Goal: Task Accomplishment & Management: Manage account settings

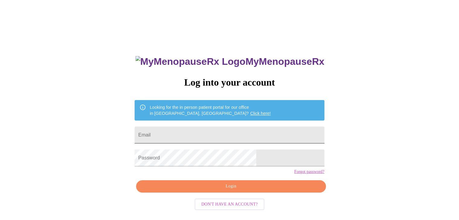
click at [200, 132] on input "Email" at bounding box center [229, 135] width 189 height 17
type input "[EMAIL_ADDRESS][DOMAIN_NAME]"
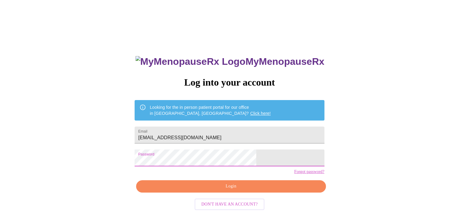
click at [212, 190] on span "Login" at bounding box center [231, 187] width 176 height 8
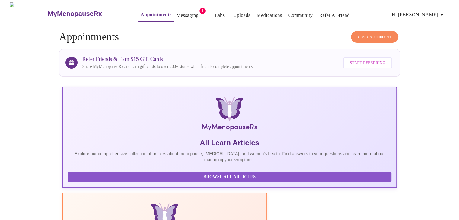
click at [177, 13] on link "Messaging" at bounding box center [187, 15] width 22 height 8
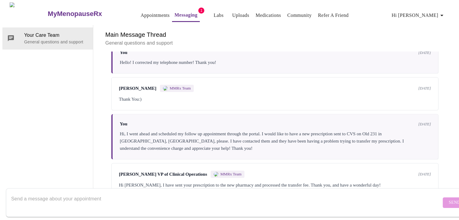
scroll to position [314, 0]
click at [51, 193] on textarea "Send a message about your appointment" at bounding box center [226, 202] width 430 height 19
type textarea "Thank you so much!"
click at [449, 199] on span "Send" at bounding box center [454, 203] width 11 height 8
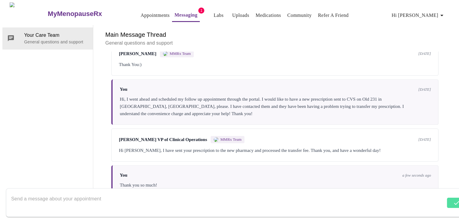
scroll to position [0, 0]
click at [141, 11] on link "Appointments" at bounding box center [155, 15] width 29 height 8
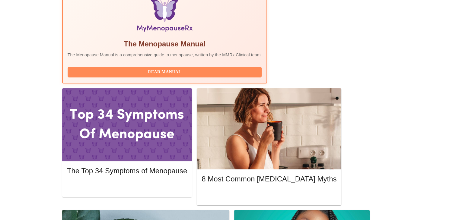
scroll to position [208, 0]
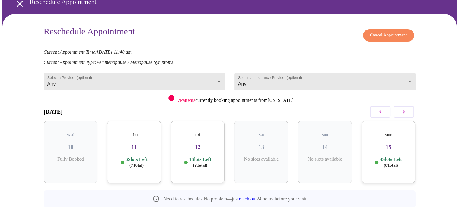
scroll to position [33, 0]
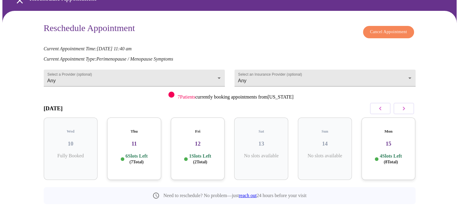
click at [403, 107] on icon "button" at bounding box center [403, 108] width 7 height 7
click at [403, 103] on button "button" at bounding box center [403, 108] width 21 height 11
click at [405, 108] on icon "button" at bounding box center [403, 108] width 7 height 7
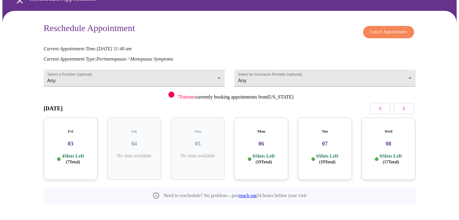
click at [405, 108] on icon "button" at bounding box center [403, 108] width 7 height 7
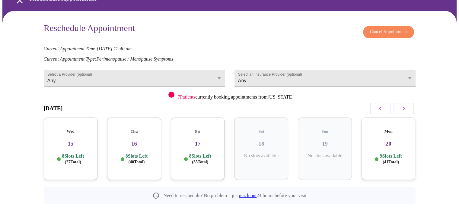
click at [73, 144] on div "Wed 15 8 Slots Left ( 27 Total)" at bounding box center [71, 149] width 54 height 62
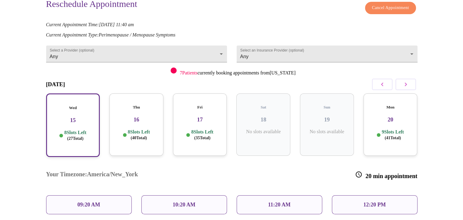
scroll to position [112, 0]
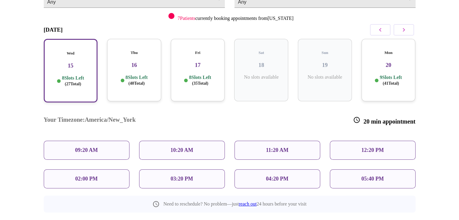
click at [113, 170] on div "02:00 PM" at bounding box center [87, 179] width 86 height 19
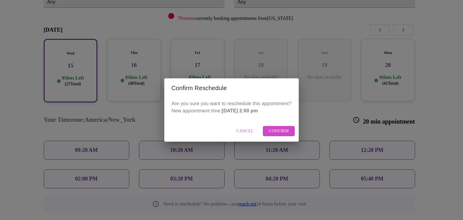
click at [284, 133] on span "Confirm" at bounding box center [279, 132] width 20 height 8
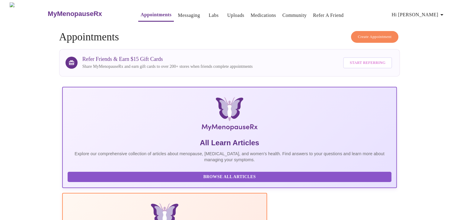
click at [209, 14] on link "Labs" at bounding box center [214, 15] width 10 height 8
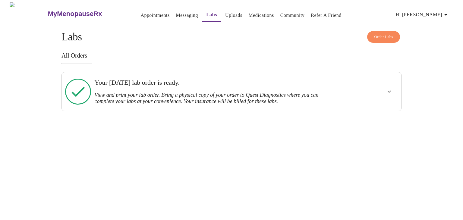
click at [282, 88] on div "Your Wednesday, August 13th lab order is ready. View and print your lab order. …" at bounding box center [215, 92] width 242 height 26
click at [389, 89] on icon "show more" at bounding box center [389, 91] width 7 height 7
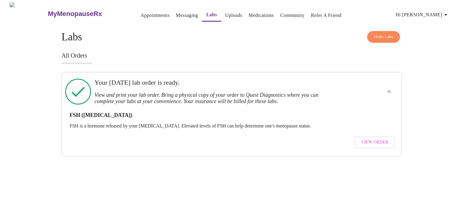
click at [380, 139] on span "View Order" at bounding box center [374, 143] width 27 height 8
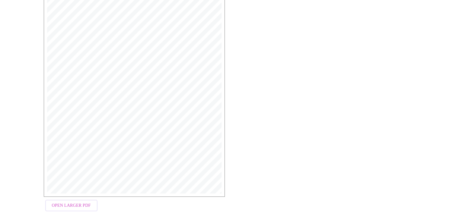
scroll to position [151, 0]
click at [76, 200] on span "Open Larger PDF" at bounding box center [71, 199] width 39 height 8
